Goal: Use online tool/utility: Utilize a website feature to perform a specific function

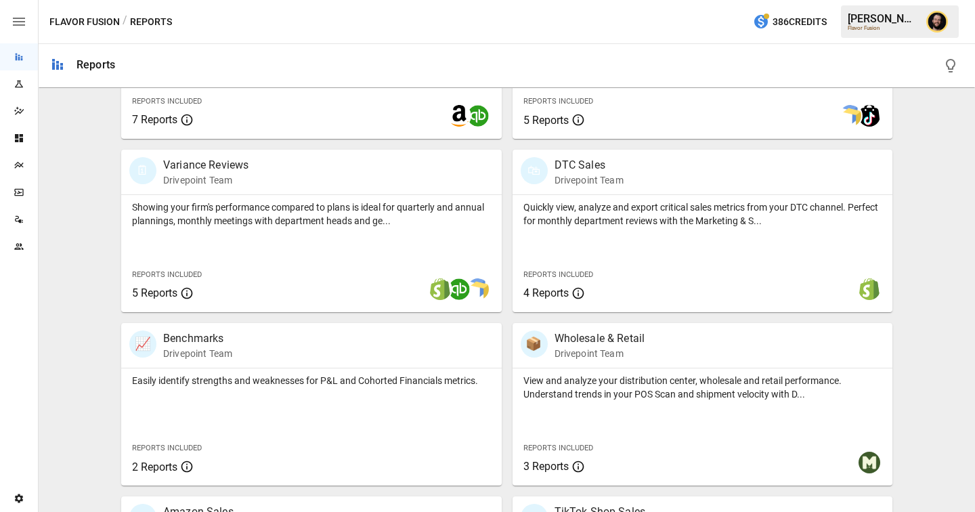
scroll to position [766, 0]
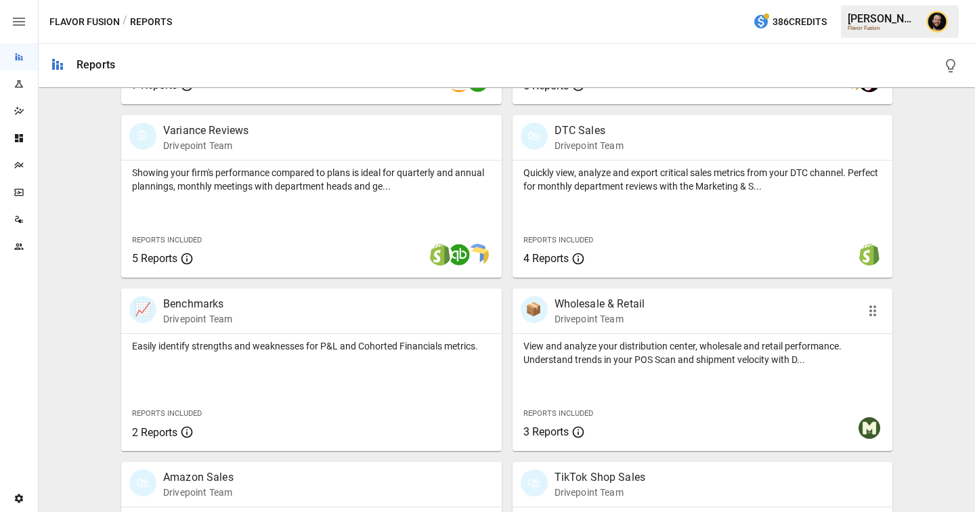
click at [682, 367] on div "View and analyze your distribution center, wholesale and retail performance. Un…" at bounding box center [702, 392] width 380 height 117
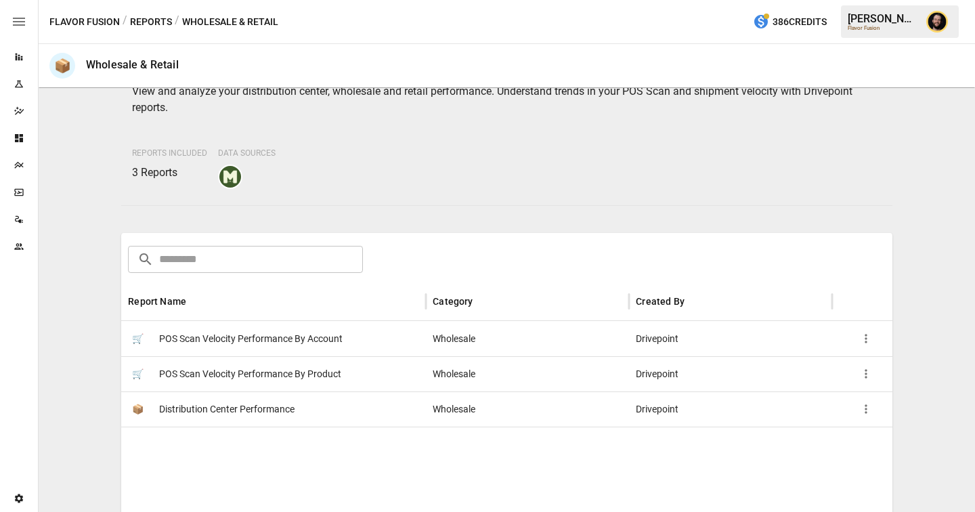
scroll to position [160, 0]
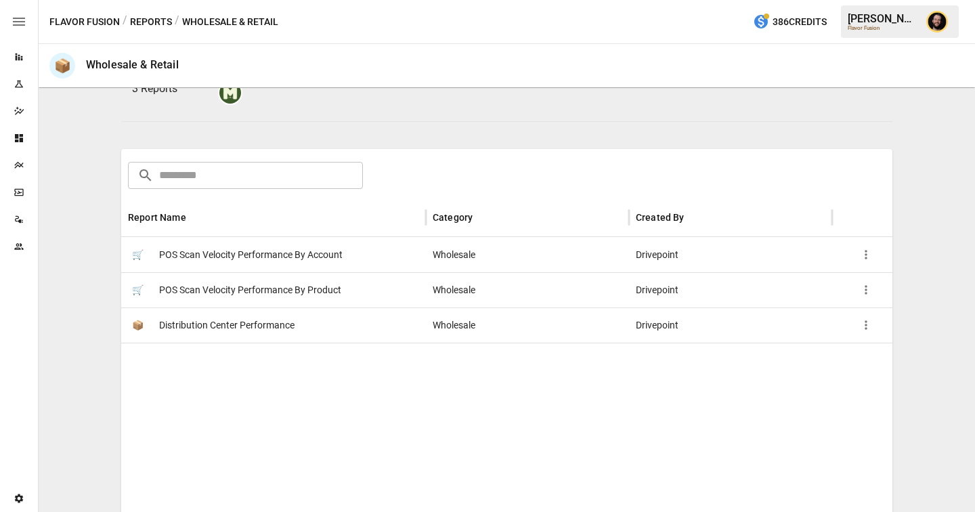
click at [141, 21] on button "Reports" at bounding box center [151, 22] width 42 height 17
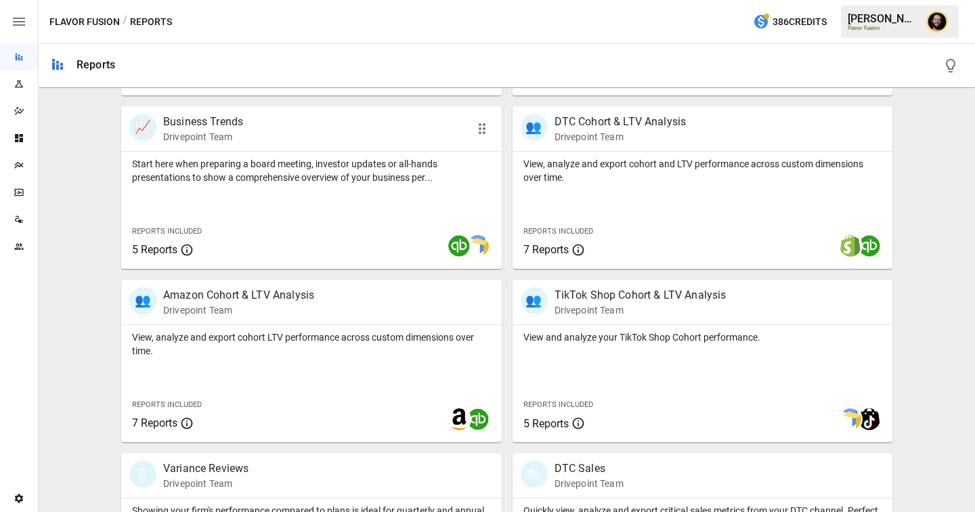
scroll to position [435, 0]
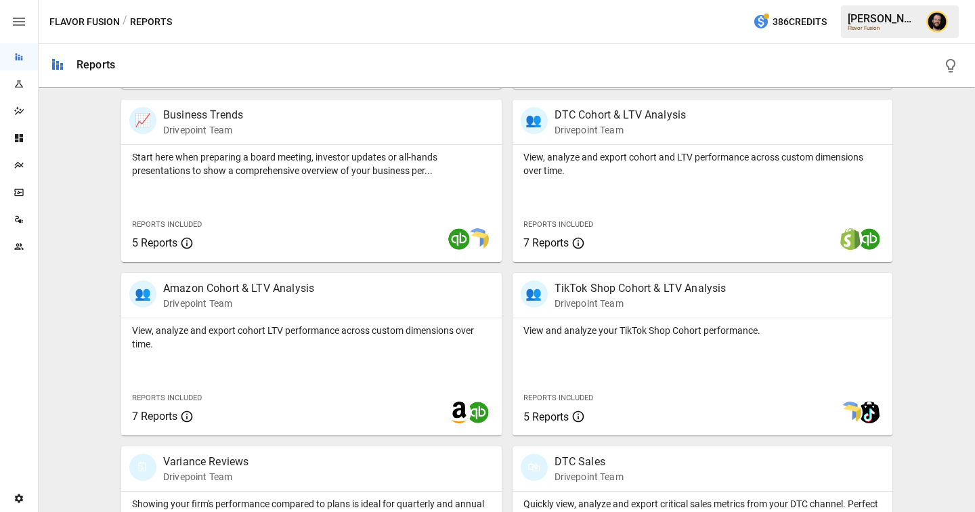
click at [20, 165] on icon "Plans" at bounding box center [18, 165] width 9 height 7
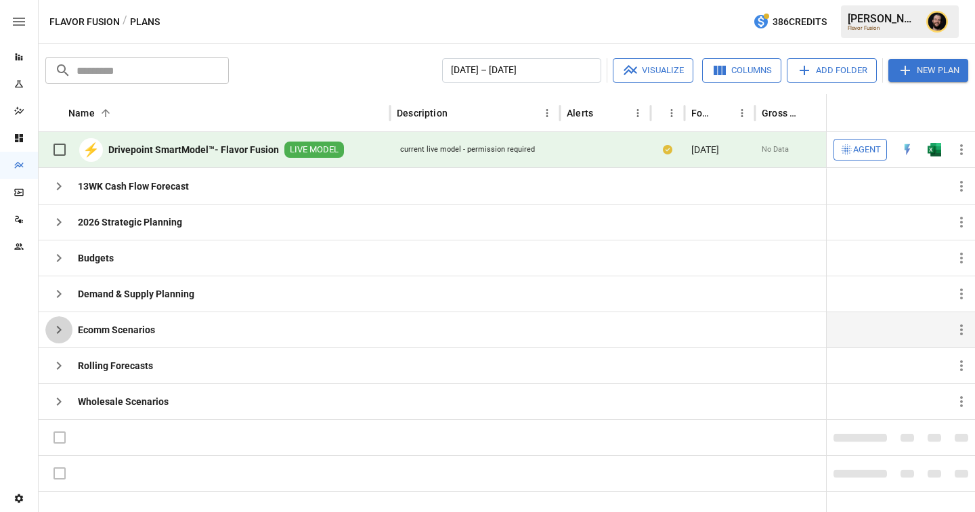
click at [61, 323] on icon "button" at bounding box center [59, 329] width 16 height 16
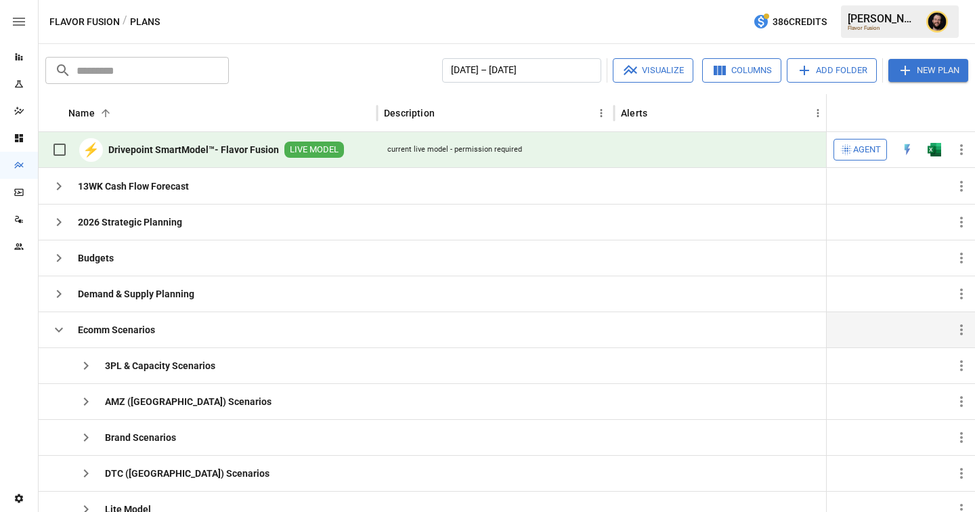
click at [61, 323] on icon "button" at bounding box center [59, 329] width 16 height 16
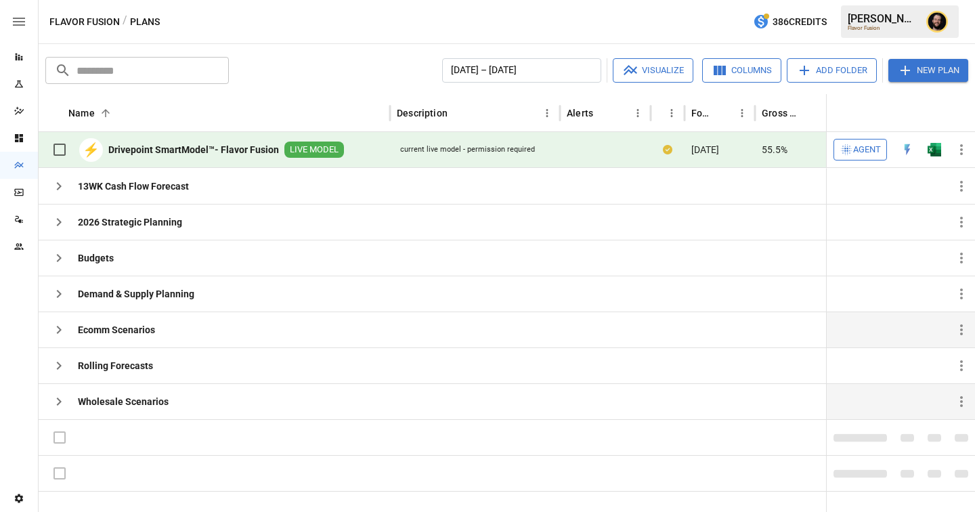
click at [55, 395] on icon "button" at bounding box center [59, 401] width 16 height 16
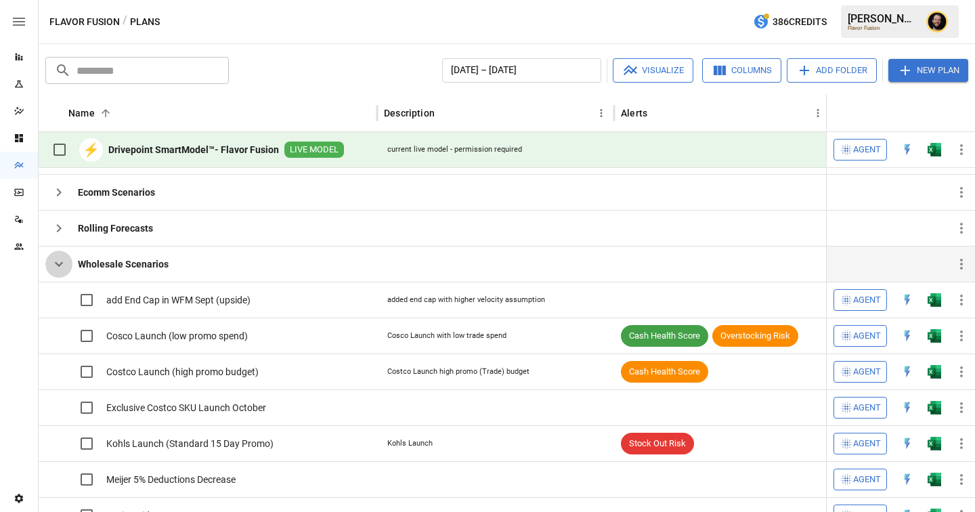
click at [60, 264] on icon "button" at bounding box center [59, 264] width 8 height 5
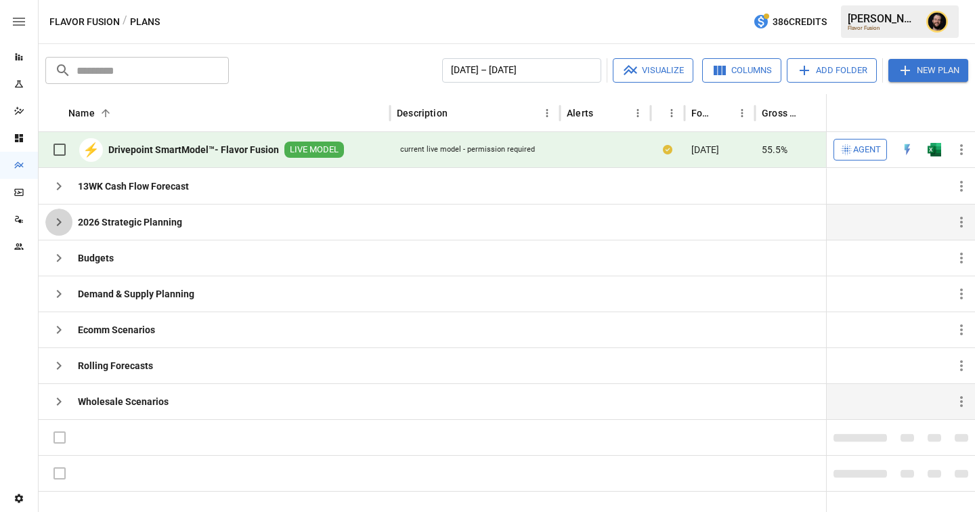
click at [63, 227] on icon "button" at bounding box center [59, 222] width 16 height 16
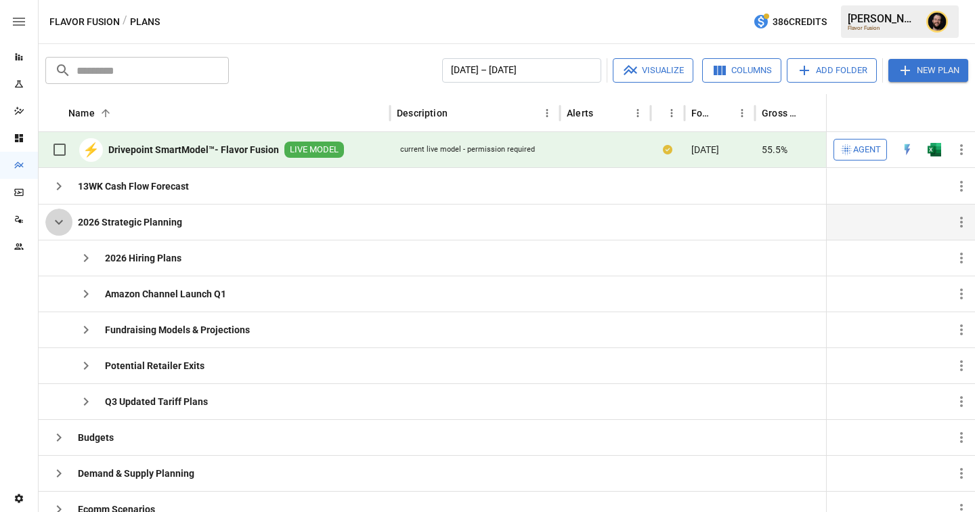
click at [55, 222] on icon "button" at bounding box center [59, 222] width 16 height 16
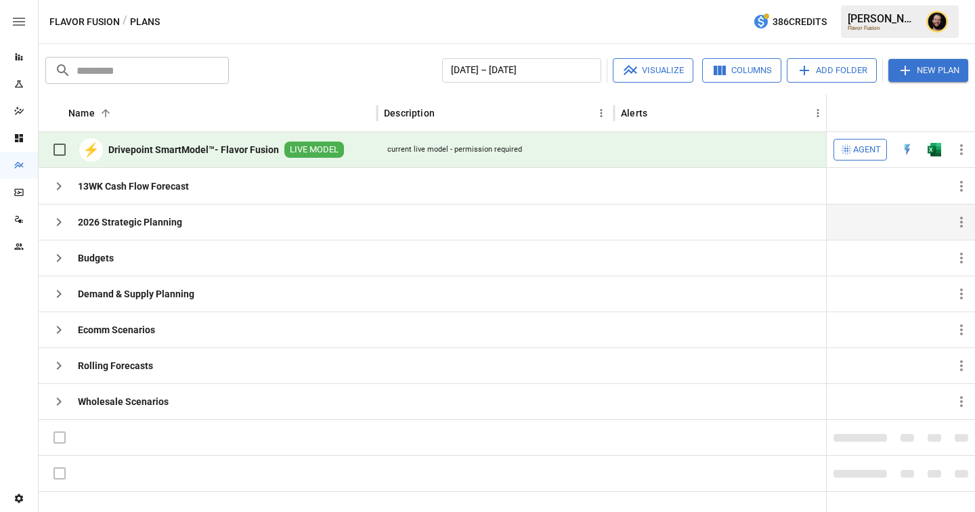
click at [27, 58] on div "Reports" at bounding box center [19, 56] width 38 height 11
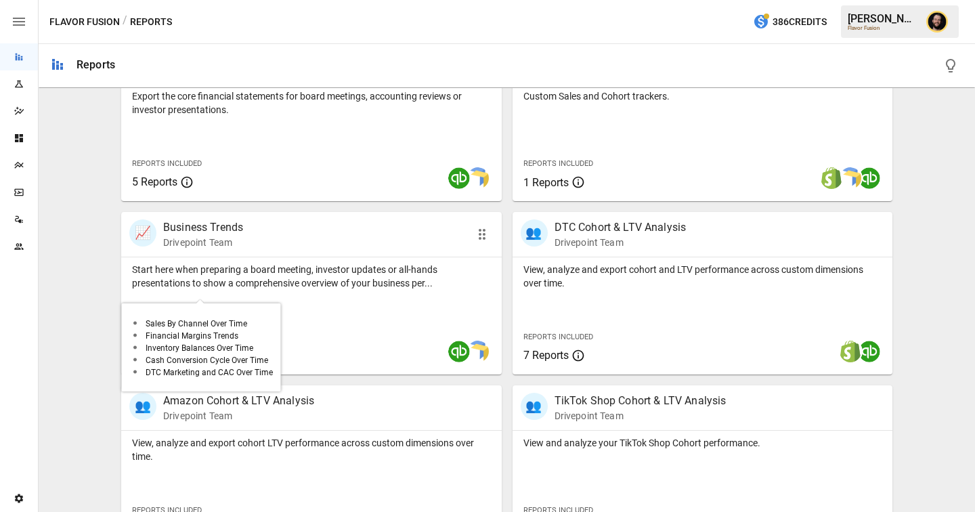
scroll to position [393, 0]
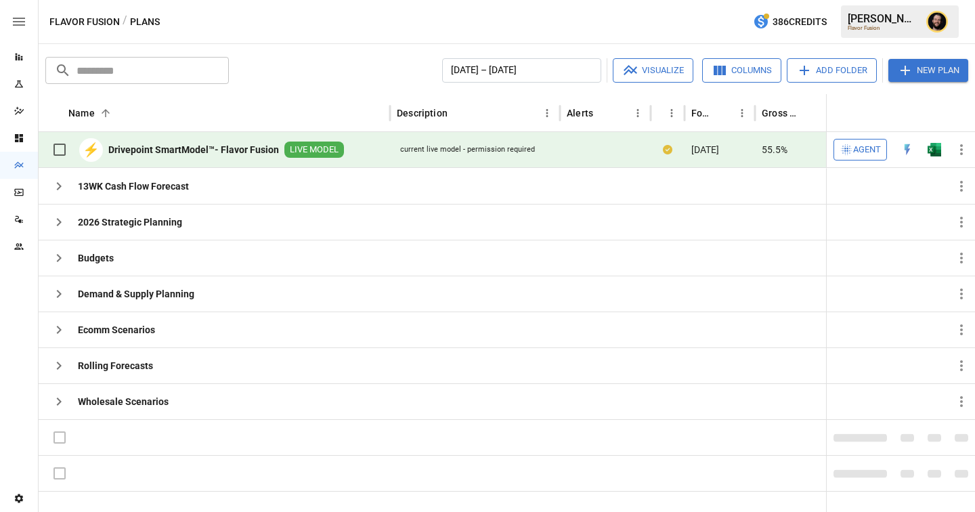
click at [929, 148] on img "Open in Excel" at bounding box center [934, 150] width 14 height 14
click at [55, 299] on icon "button" at bounding box center [59, 294] width 16 height 16
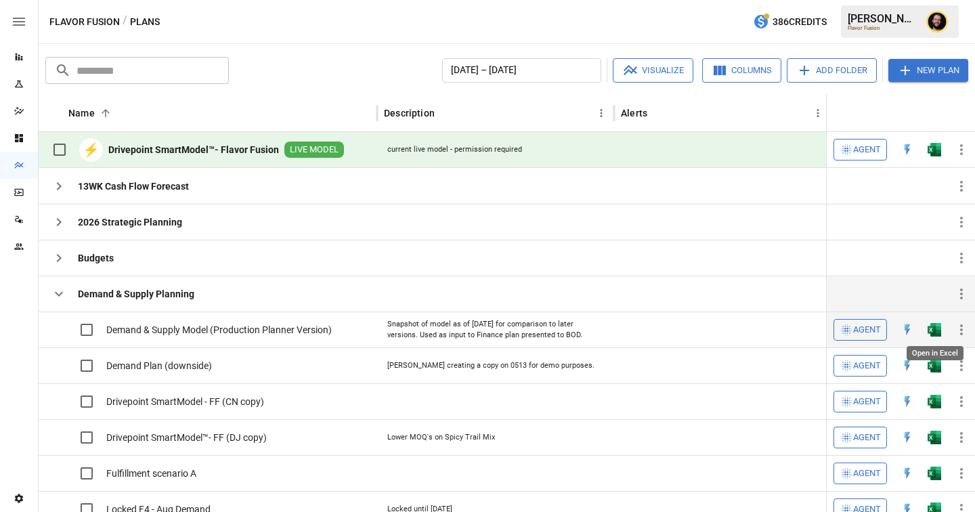
click at [934, 330] on img "Open in Excel" at bounding box center [934, 330] width 14 height 14
click at [47, 290] on button "button" at bounding box center [58, 293] width 27 height 27
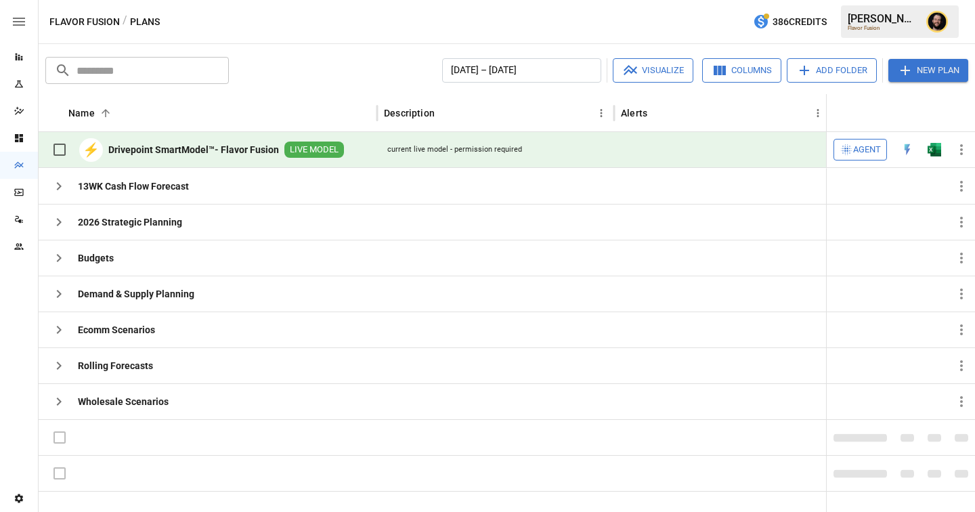
click at [855, 153] on span "Agent" at bounding box center [867, 150] width 28 height 16
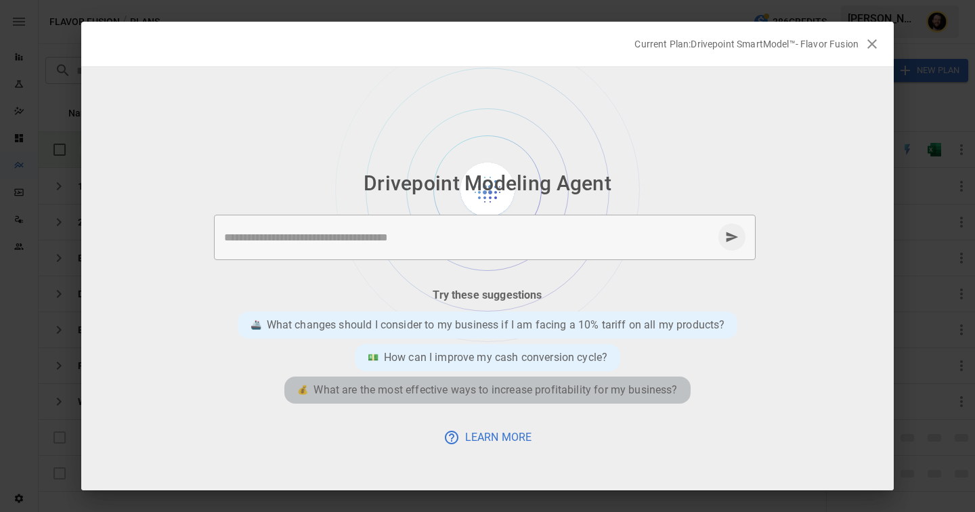
click at [446, 386] on p "What are the most effective ways to increase profitability for my business?" at bounding box center [494, 390] width 363 height 16
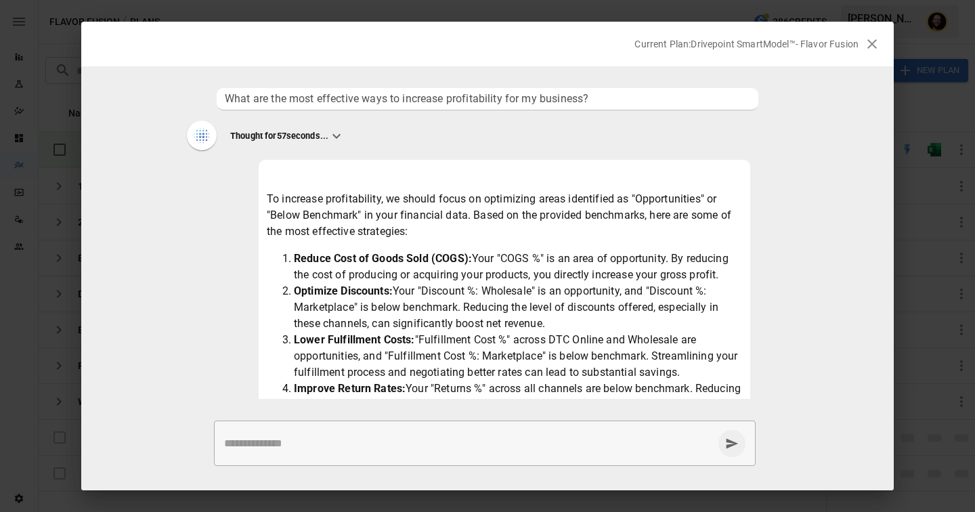
scroll to position [497, 0]
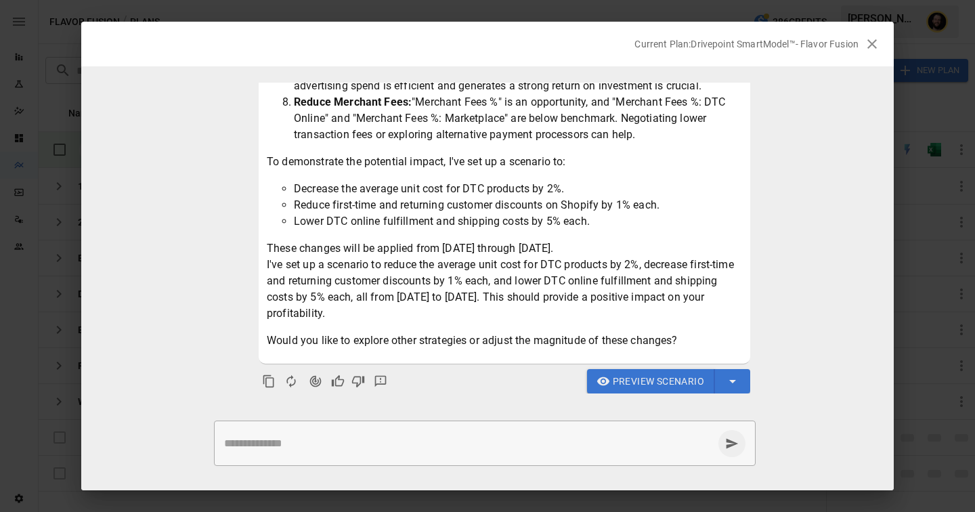
click at [635, 385] on span "Preview Scenario" at bounding box center [657, 381] width 91 height 17
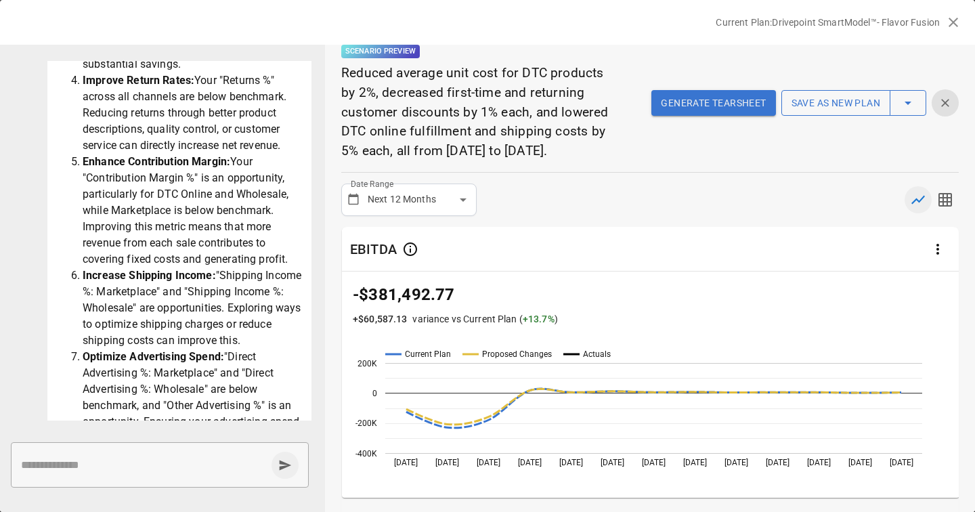
scroll to position [43, 0]
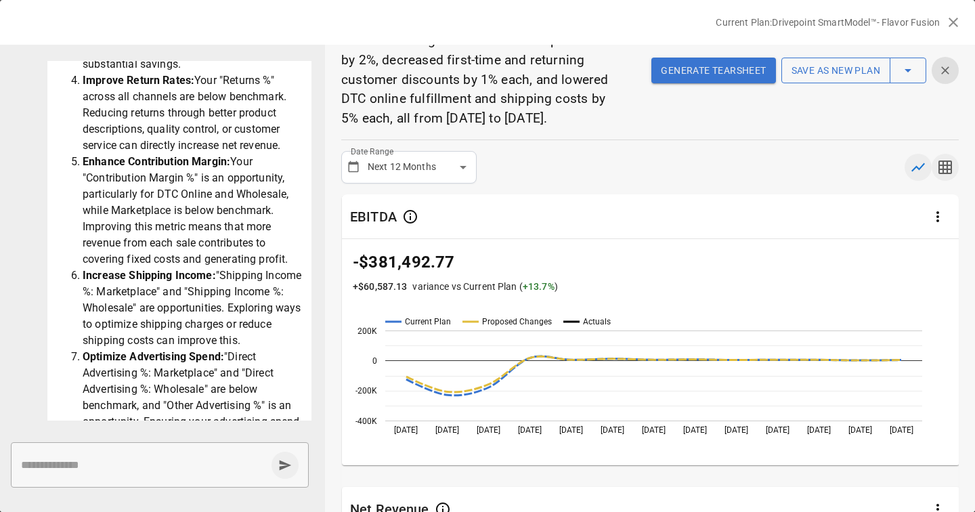
click at [943, 167] on icon "button" at bounding box center [945, 167] width 16 height 16
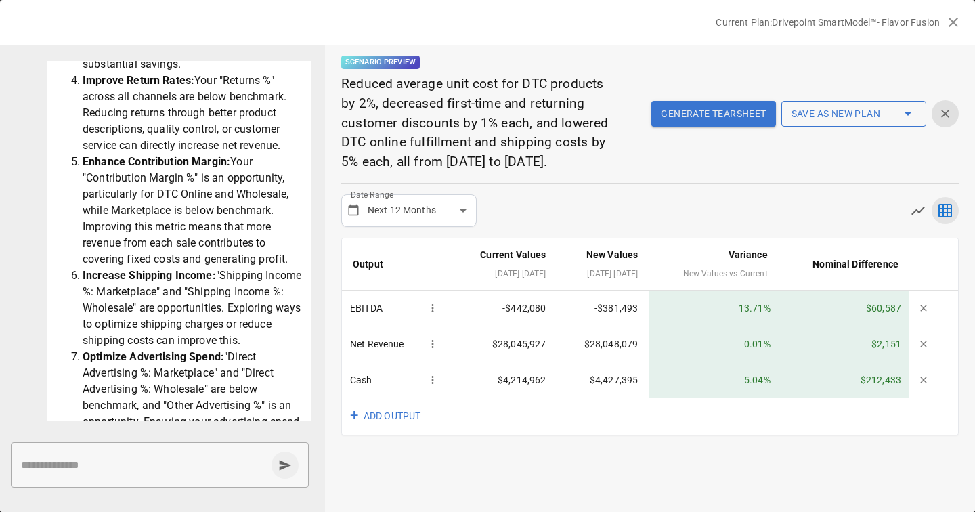
scroll to position [0, 0]
click at [402, 418] on button "+ ADD OUTPUT" at bounding box center [386, 415] width 89 height 37
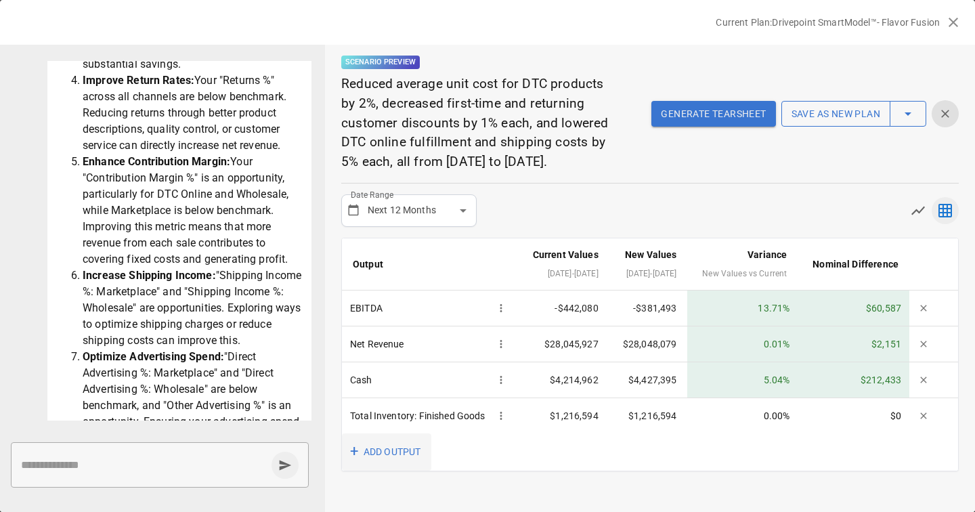
click at [397, 470] on button "+ ADD OUTPUT" at bounding box center [386, 451] width 89 height 37
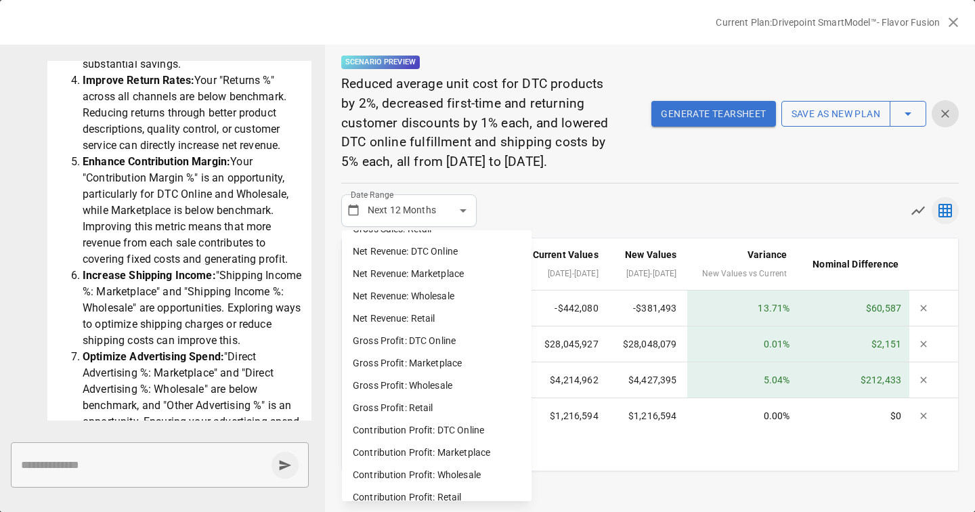
scroll to position [429, 0]
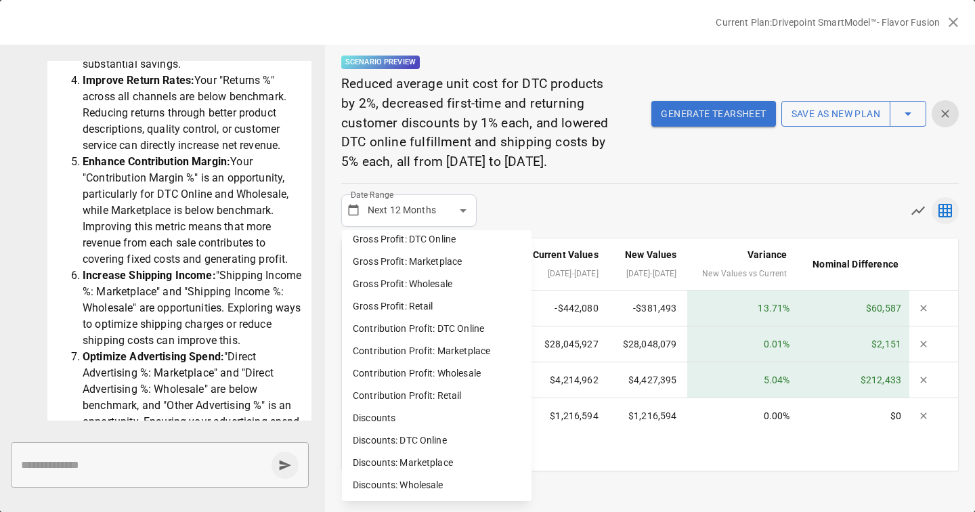
click at [574, 216] on div at bounding box center [487, 256] width 975 height 512
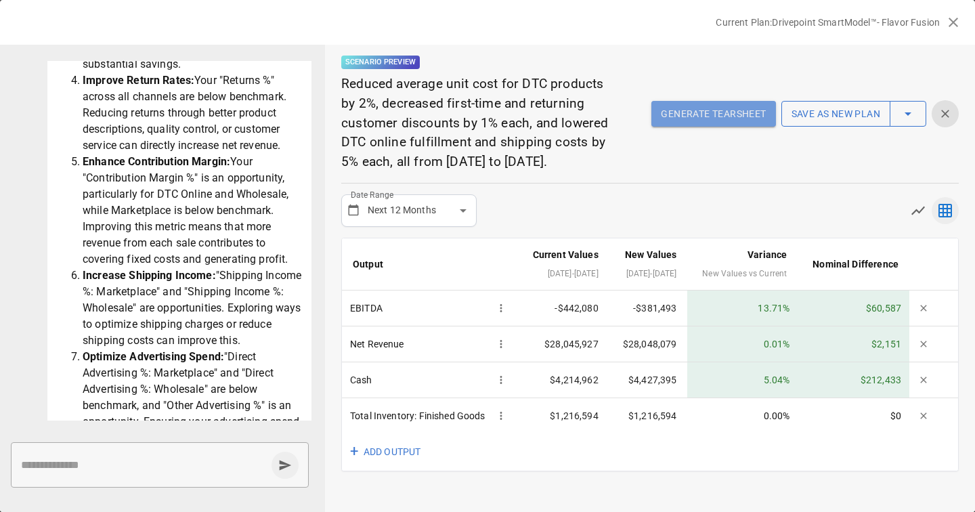
click at [700, 117] on button "Generate Tearsheet" at bounding box center [713, 114] width 124 height 26
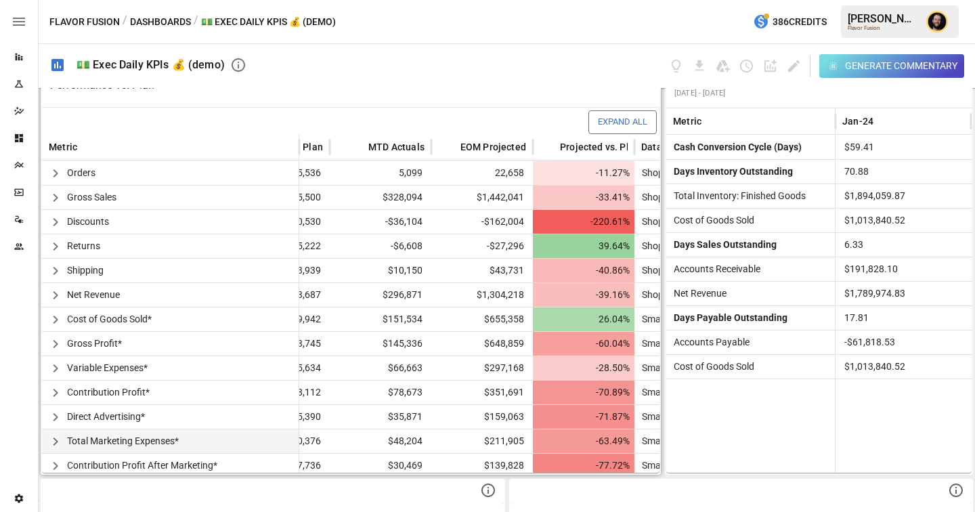
scroll to position [380, 0]
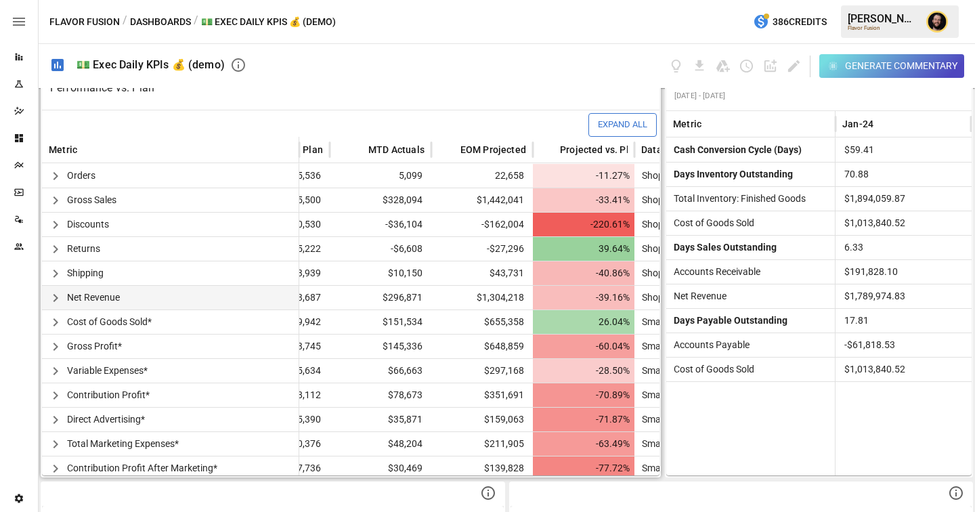
click at [58, 297] on icon "button" at bounding box center [55, 298] width 16 height 16
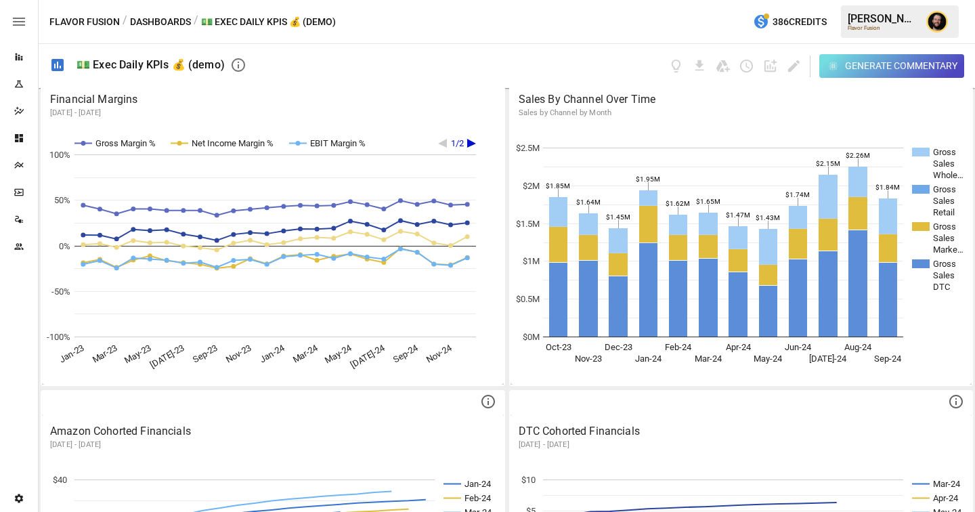
scroll to position [966, 0]
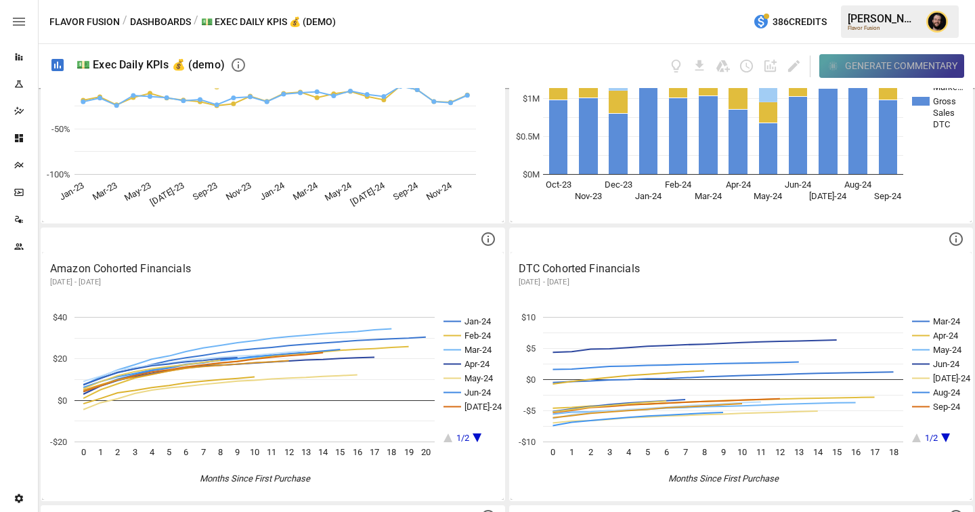
click at [890, 72] on div "Generate Commentary" at bounding box center [901, 66] width 112 height 17
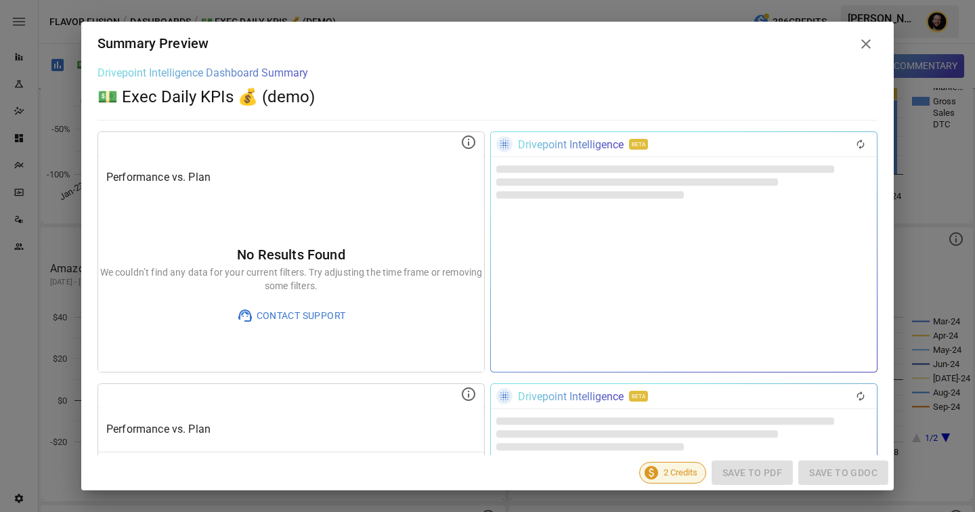
scroll to position [78, 58]
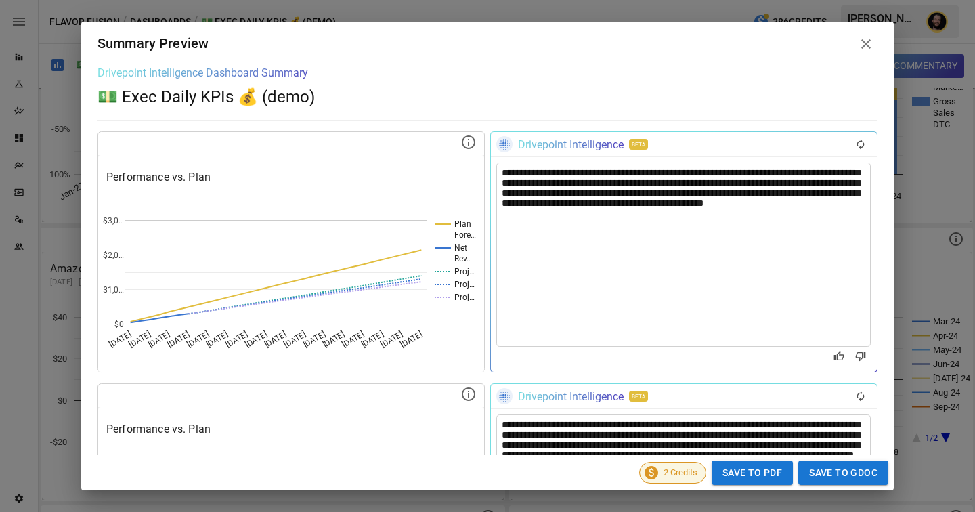
click at [866, 40] on icon at bounding box center [865, 44] width 16 height 16
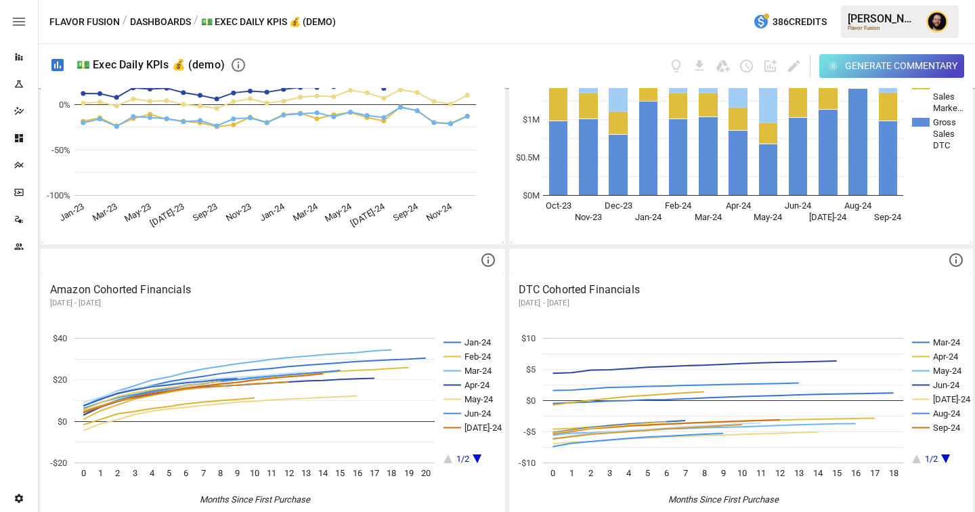
scroll to position [586, 0]
